Goal: Transaction & Acquisition: Purchase product/service

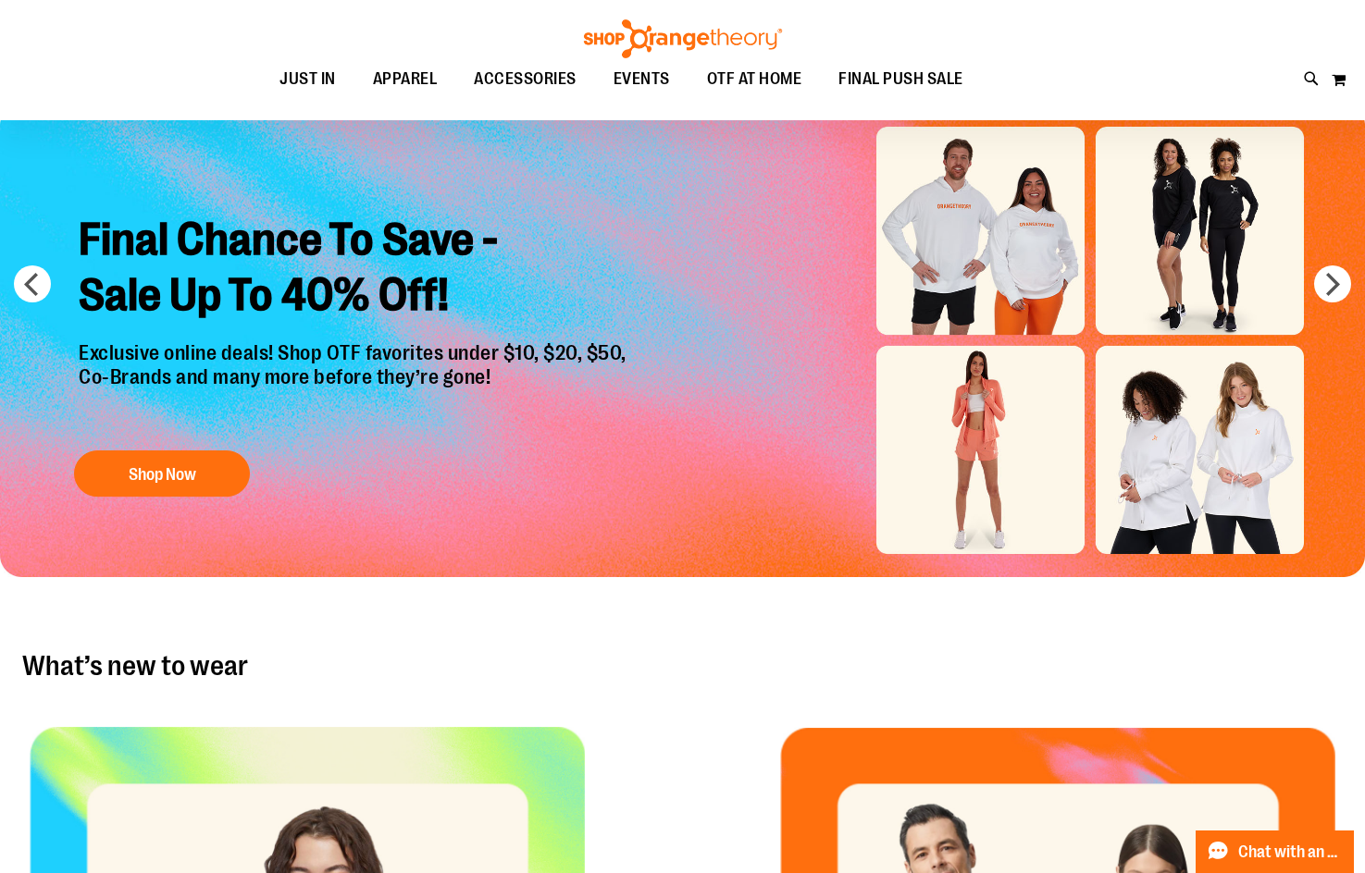
scroll to position [92, 0]
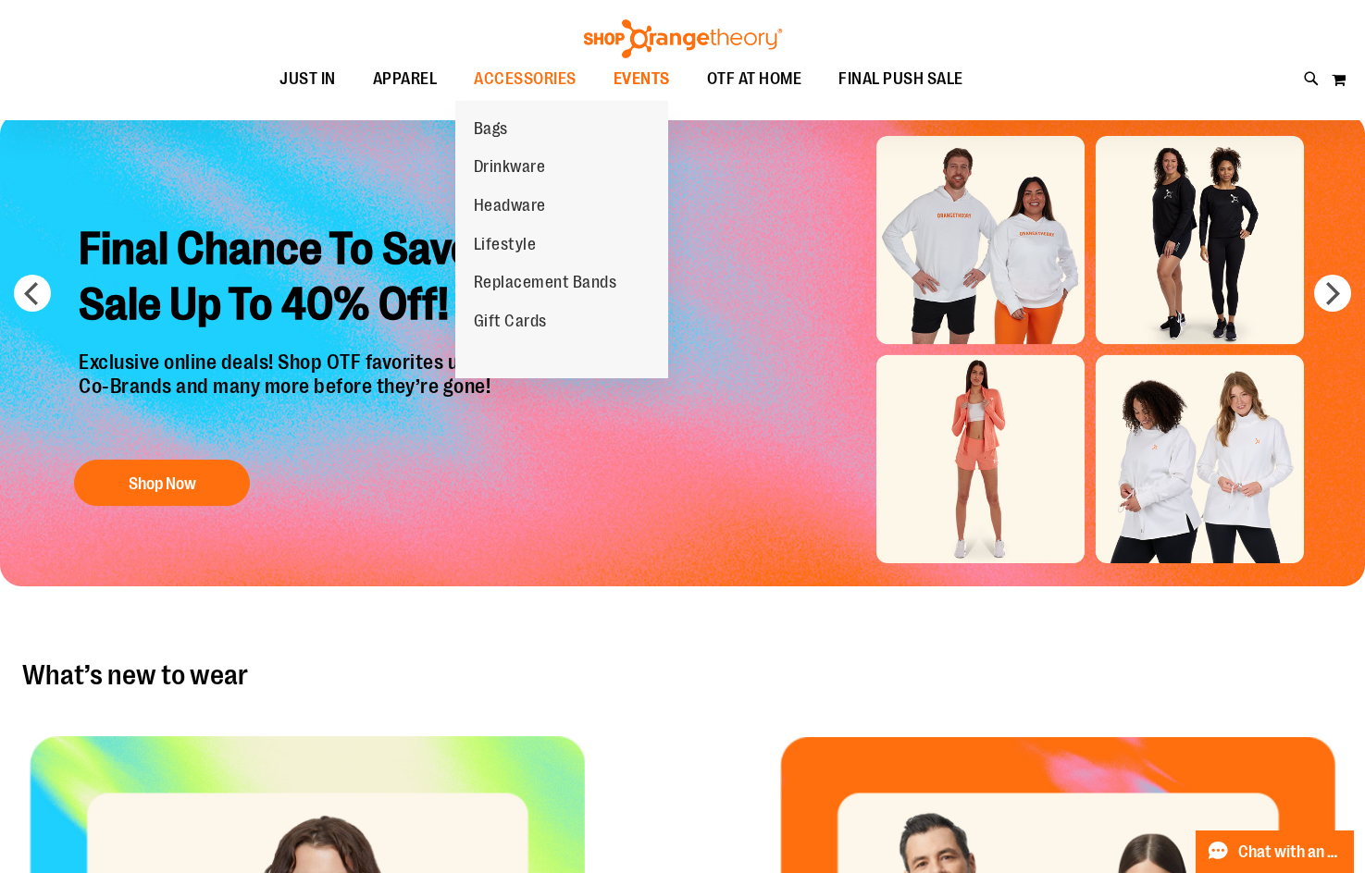
click at [651, 86] on span "EVENTS" at bounding box center [641, 79] width 56 height 42
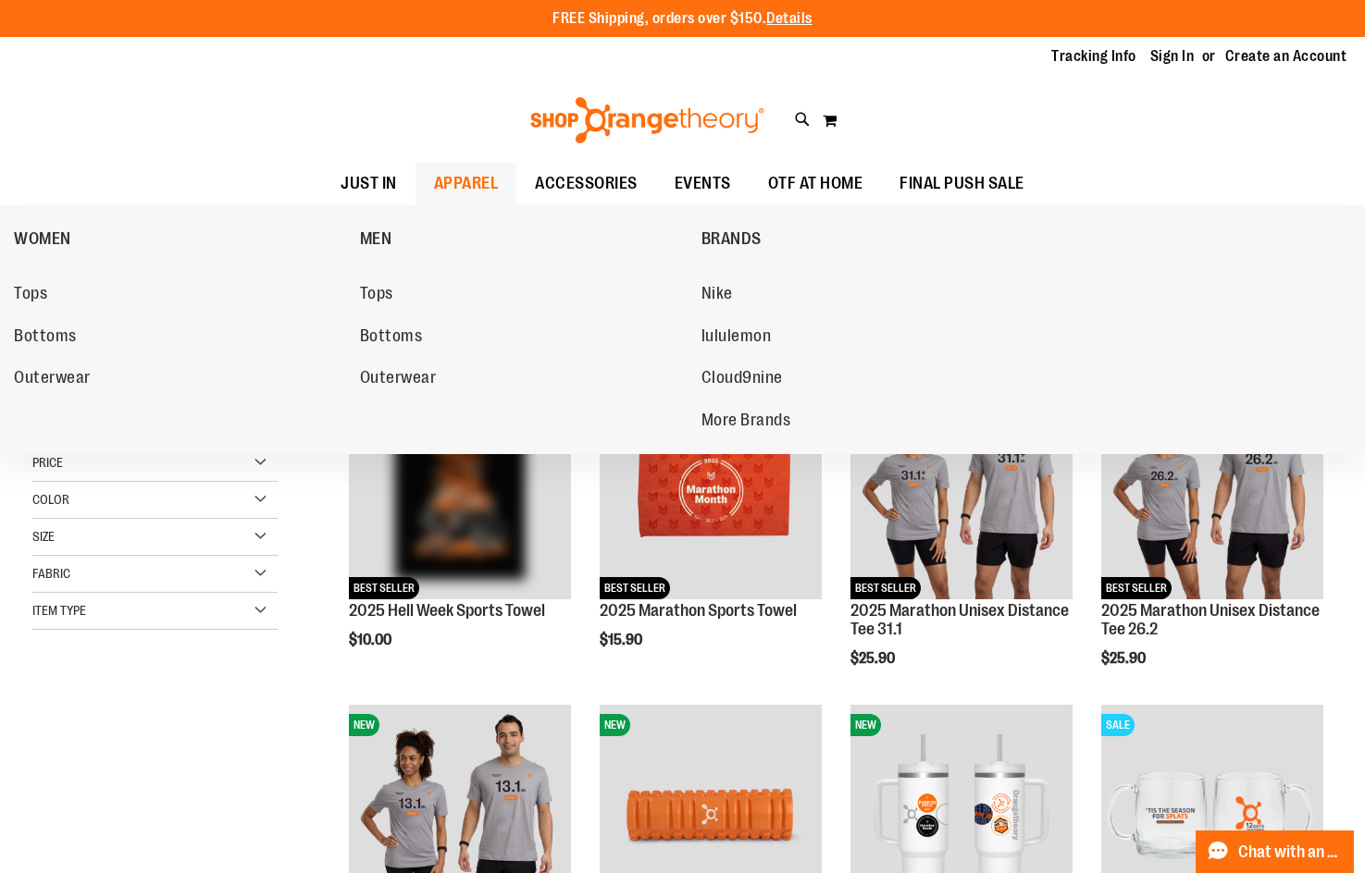
click at [443, 178] on span "APPAREL" at bounding box center [466, 184] width 65 height 42
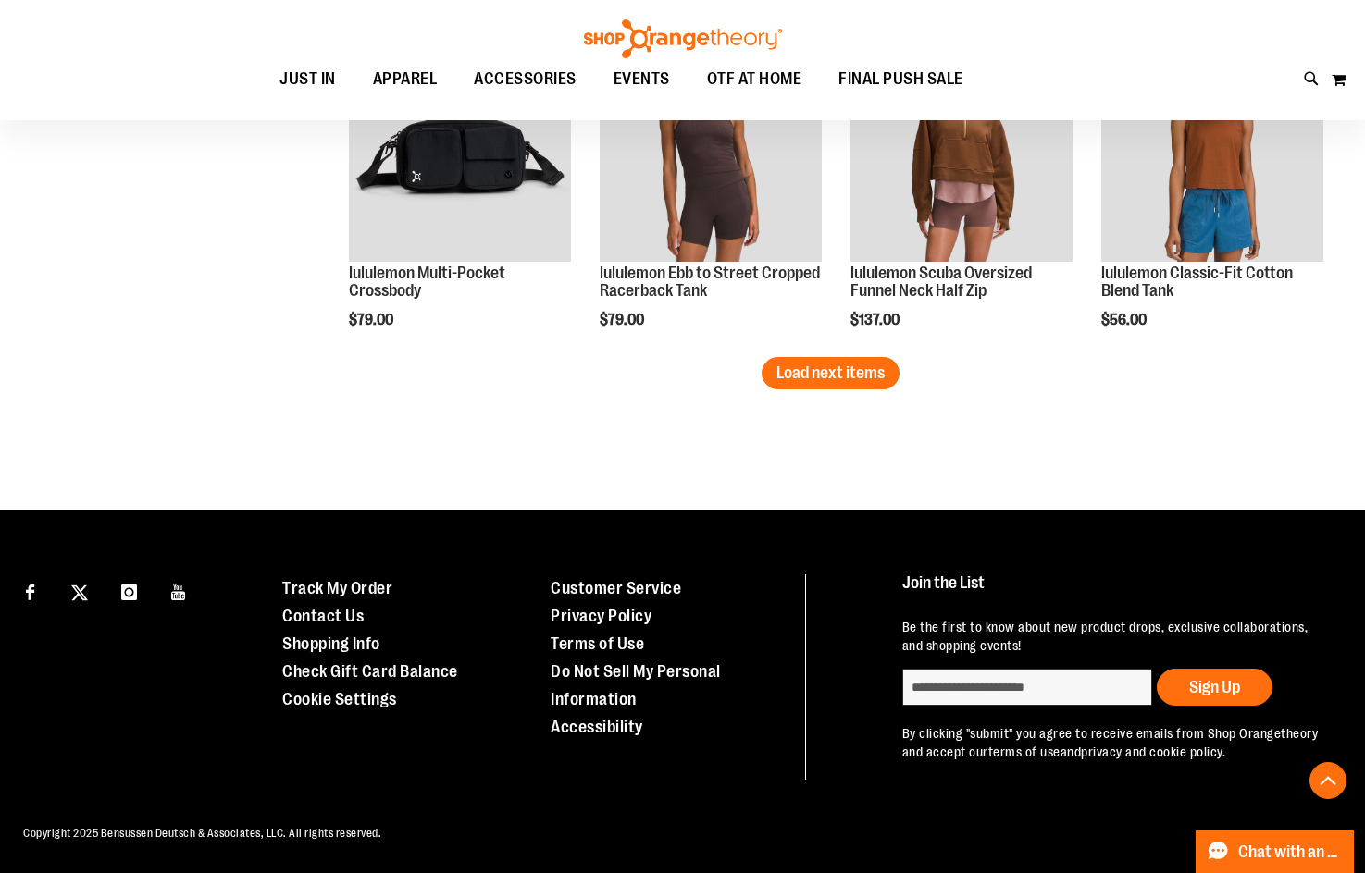
scroll to position [2772, 0]
